Goal: Information Seeking & Learning: Check status

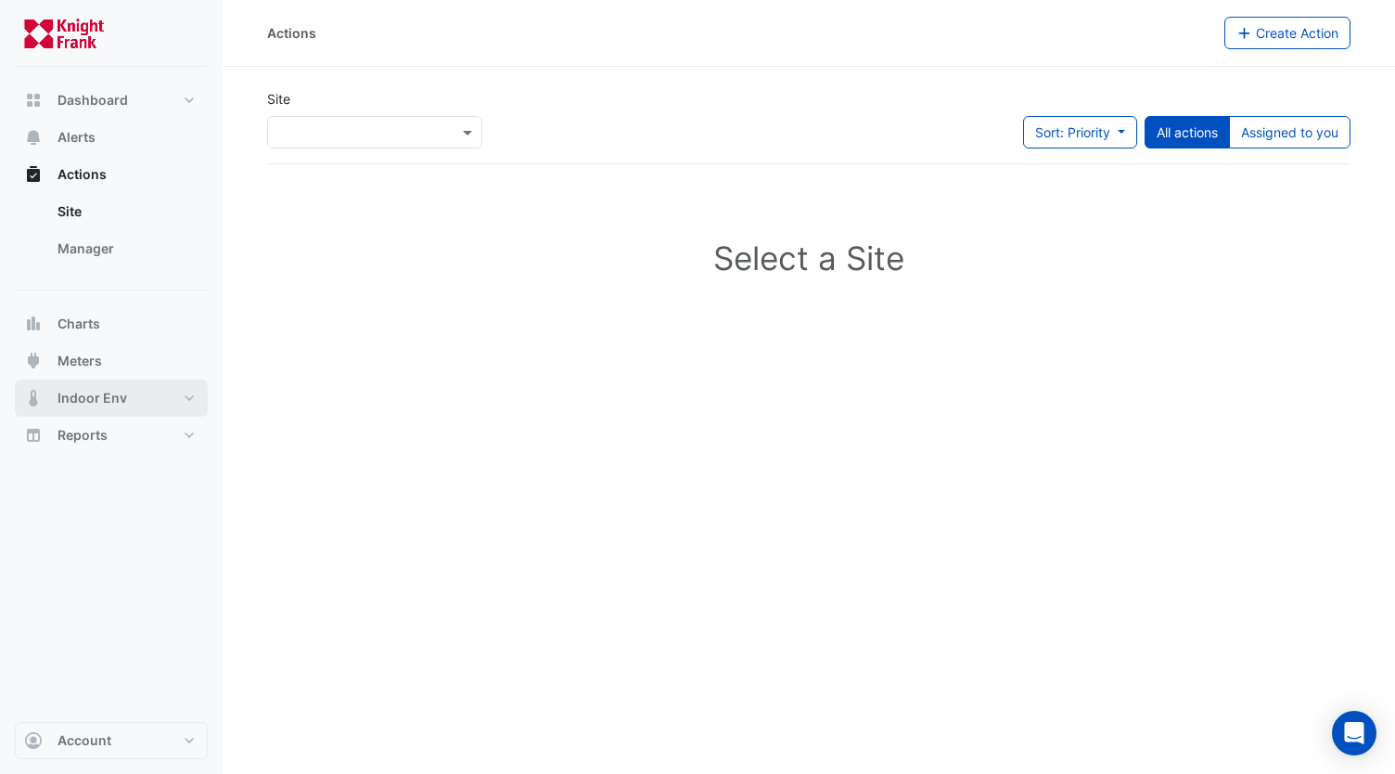
click at [70, 396] on span "Indoor Env" at bounding box center [93, 398] width 70 height 19
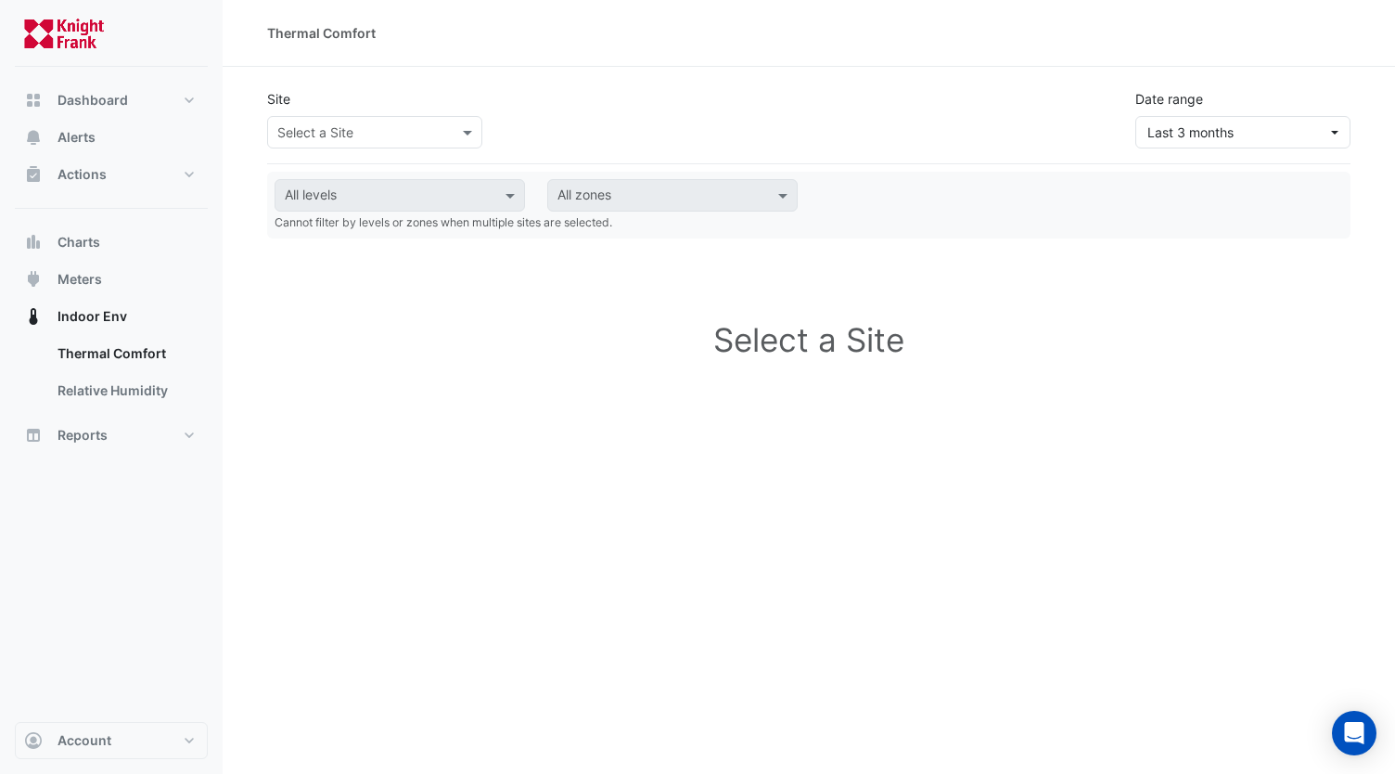
drag, startPoint x: 412, startPoint y: 151, endPoint x: 416, endPoint y: 131, distance: 20.7
click at [412, 151] on div "Site Select a Site Date range Last 3 months" at bounding box center [808, 119] width 1083 height 90
click at [417, 129] on input "text" at bounding box center [356, 132] width 158 height 19
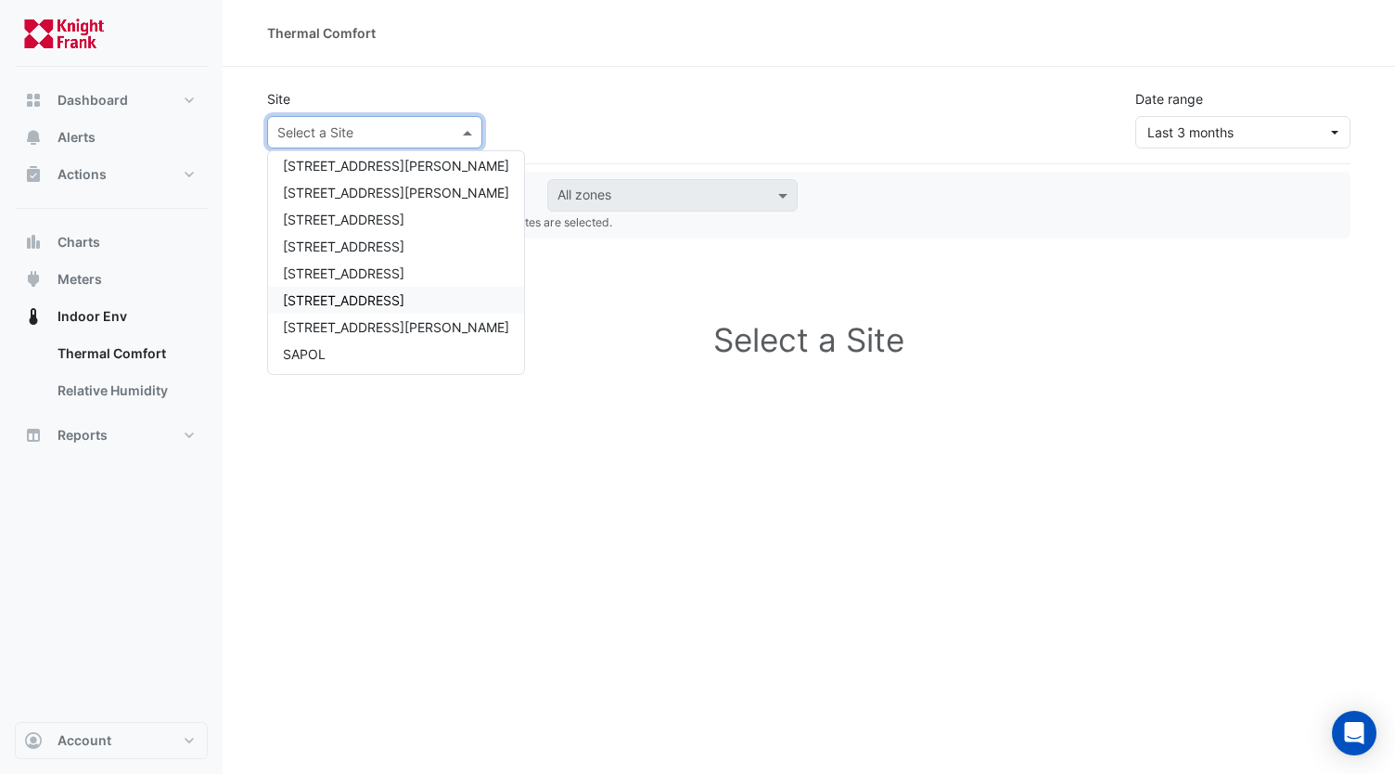
scroll to position [115, 0]
click at [338, 350] on span "T&G Building" at bounding box center [322, 353] width 78 height 16
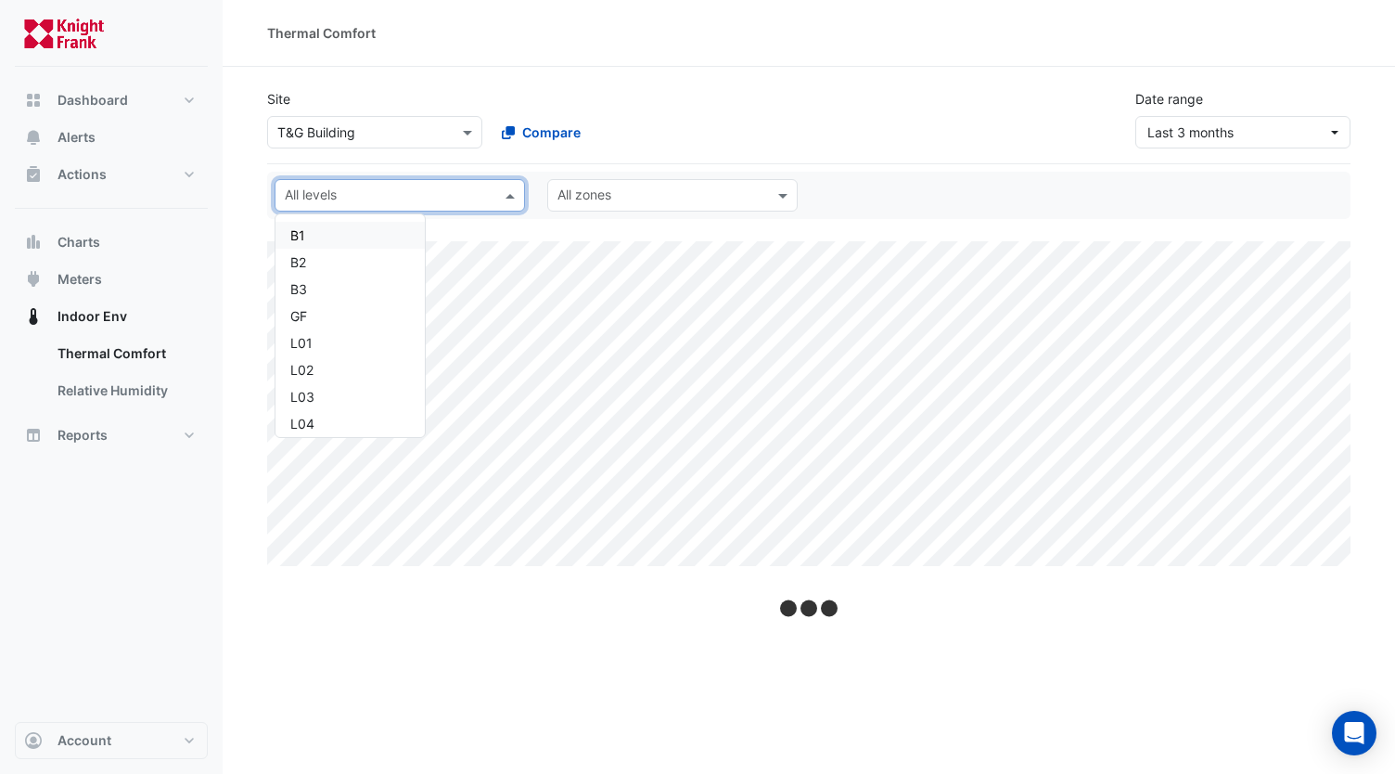
click at [367, 200] on input "text" at bounding box center [389, 196] width 209 height 19
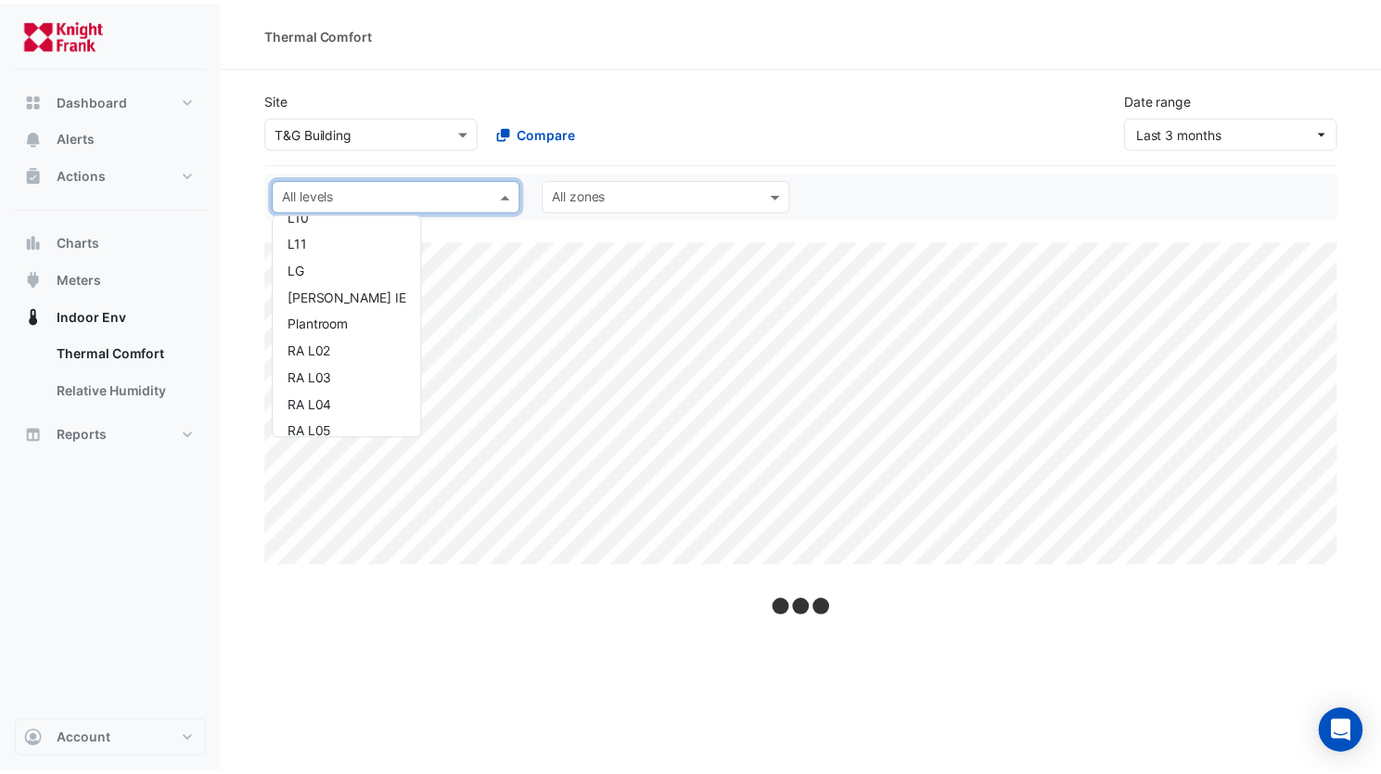
scroll to position [384, 0]
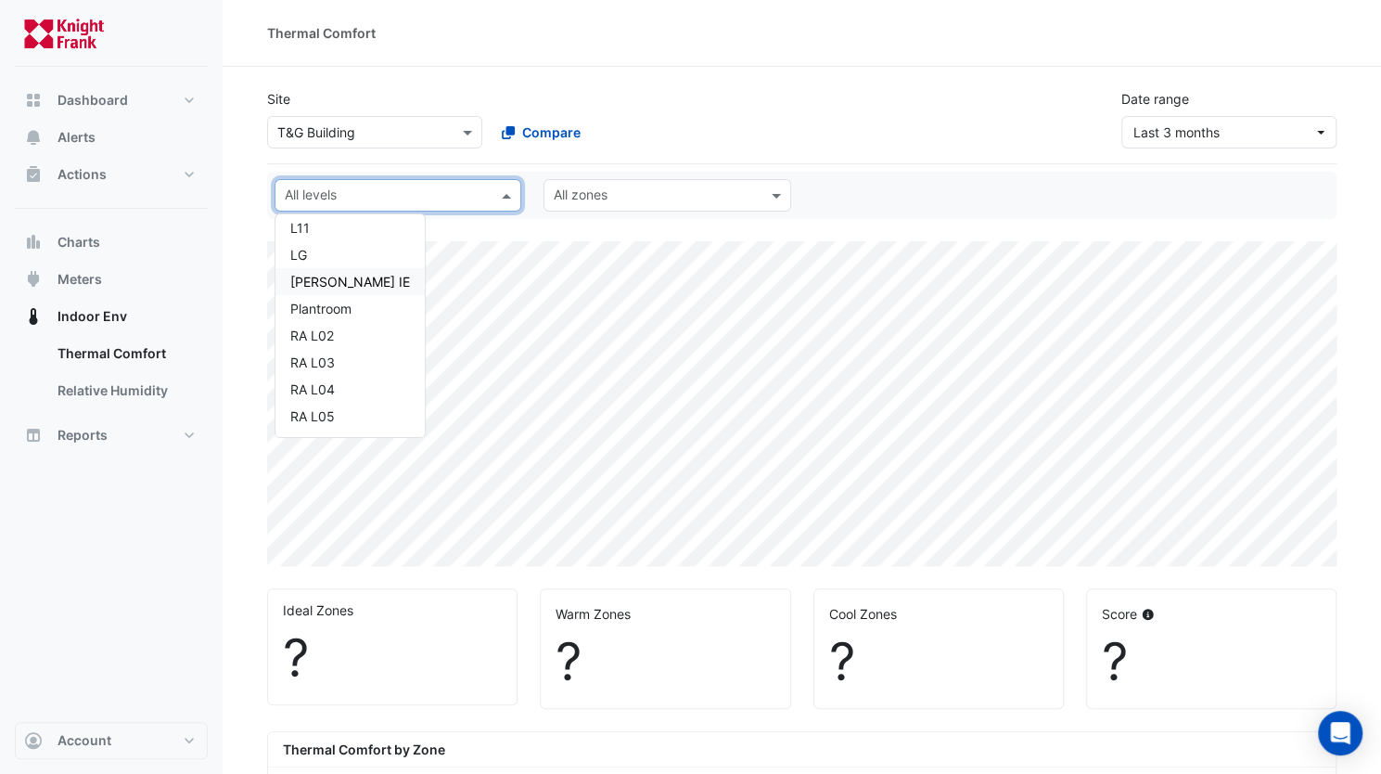
click at [327, 283] on div "[PERSON_NAME] IE" at bounding box center [350, 281] width 120 height 19
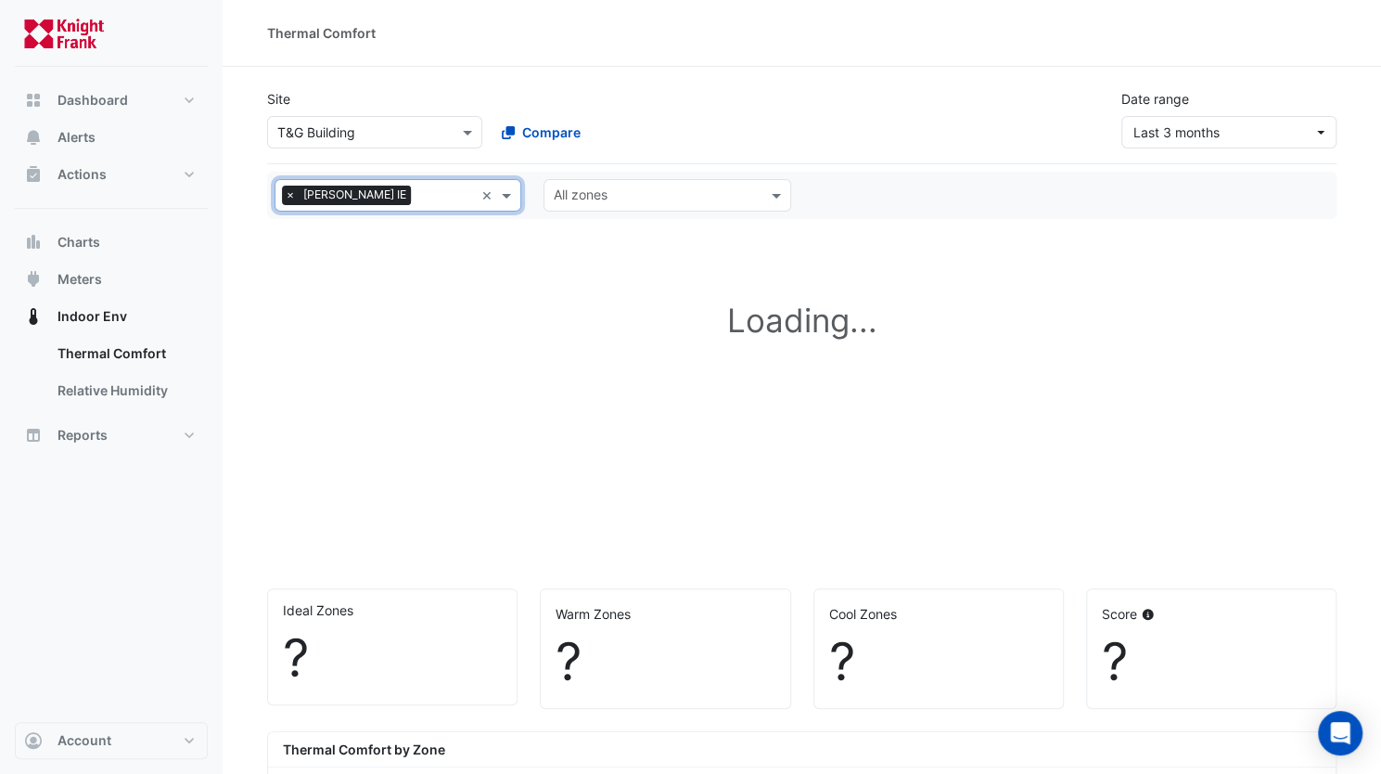
select select "***"
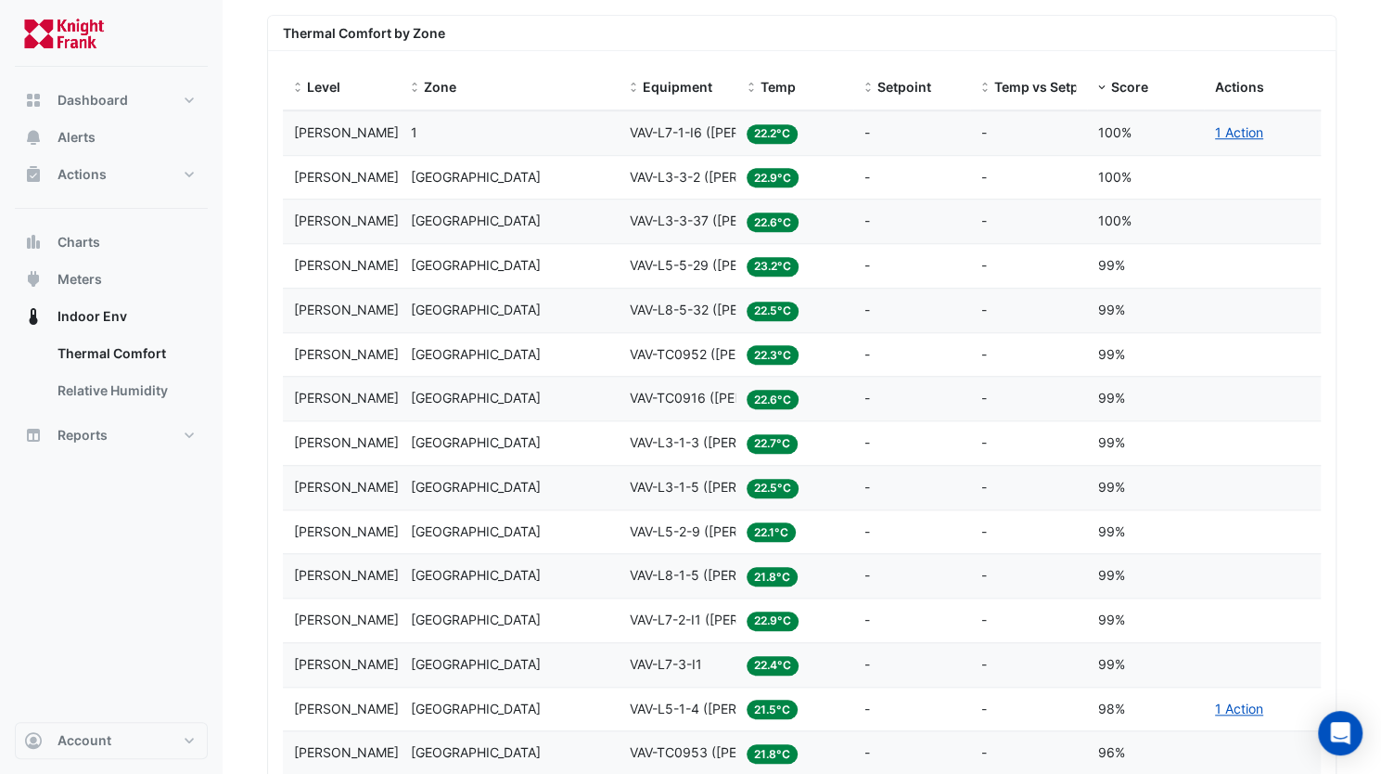
scroll to position [649, 0]
